Goal: Task Accomplishment & Management: Complete application form

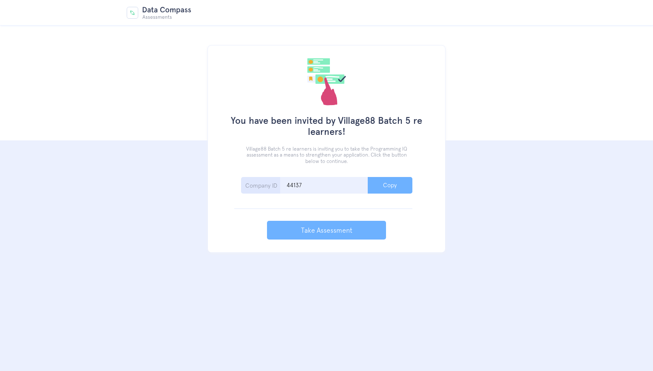
click at [383, 190] on button "Copy" at bounding box center [390, 185] width 45 height 17
click at [339, 184] on input "44137" at bounding box center [324, 185] width 88 height 17
click at [345, 223] on button "Take Assessment" at bounding box center [326, 230] width 119 height 19
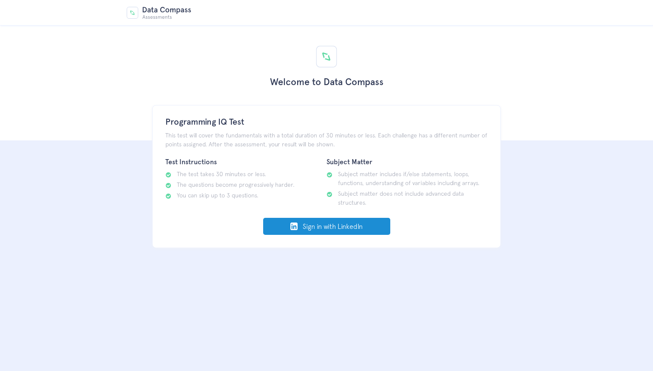
click at [358, 227] on link "Sign in with LinkedIn" at bounding box center [326, 226] width 127 height 17
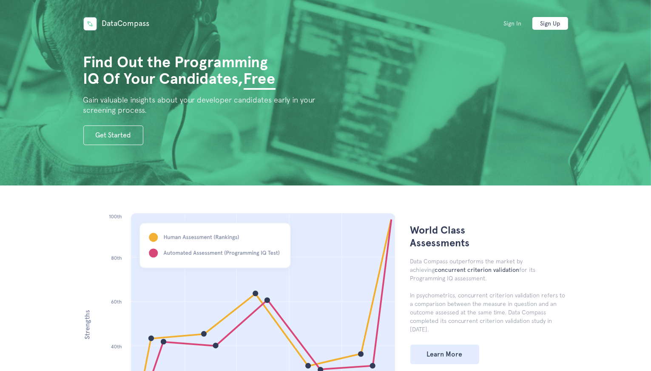
click at [516, 27] on link "Sign In" at bounding box center [512, 23] width 36 height 13
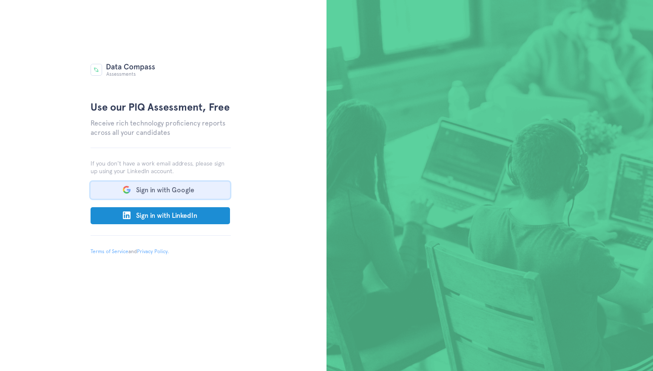
click at [156, 191] on button "Sign in with Google" at bounding box center [160, 189] width 139 height 17
click at [196, 189] on button "Sign in with Google" at bounding box center [160, 189] width 139 height 17
click at [186, 190] on button "Sign in with Google" at bounding box center [160, 189] width 139 height 17
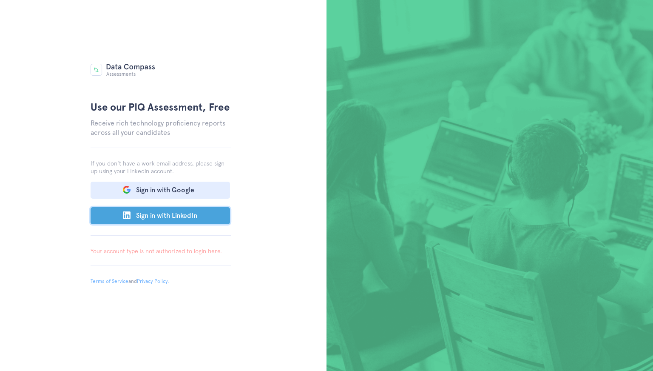
click at [172, 216] on button "Sign in with LinkedIn" at bounding box center [160, 215] width 139 height 17
click at [196, 221] on button "Sign in with LinkedIn" at bounding box center [160, 215] width 139 height 17
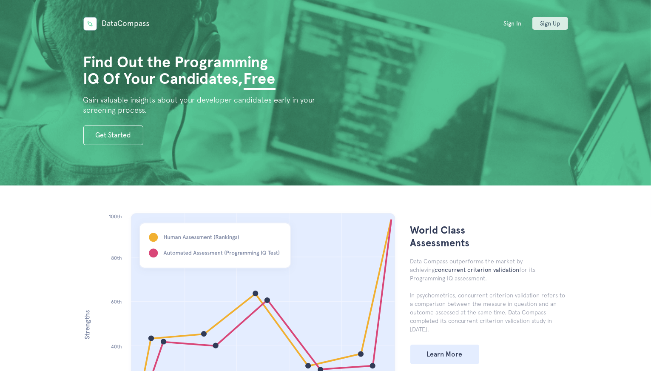
click at [563, 28] on link "Sign Up" at bounding box center [550, 23] width 36 height 13
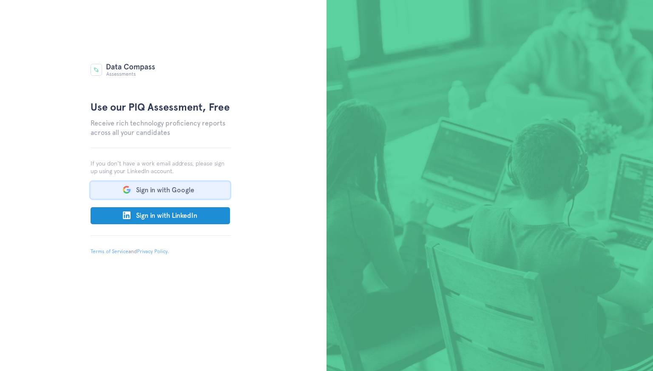
click at [194, 184] on button "Sign in with Google" at bounding box center [160, 189] width 139 height 17
